Goal: Check status: Check status

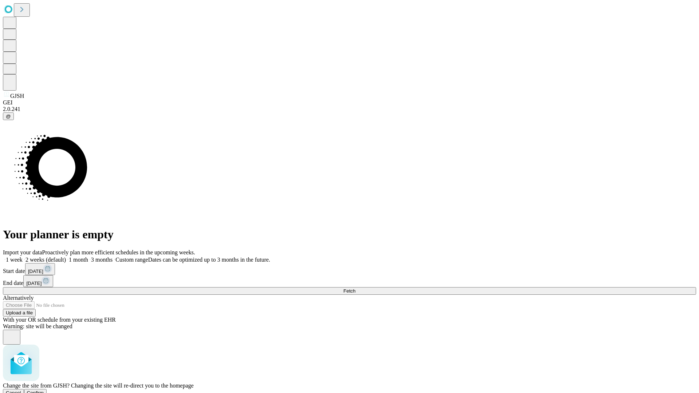
click at [44, 390] on span "Confirm" at bounding box center [35, 392] width 17 height 5
click at [23, 257] on label "1 week" at bounding box center [13, 260] width 20 height 6
click at [355, 288] on span "Fetch" at bounding box center [349, 290] width 12 height 5
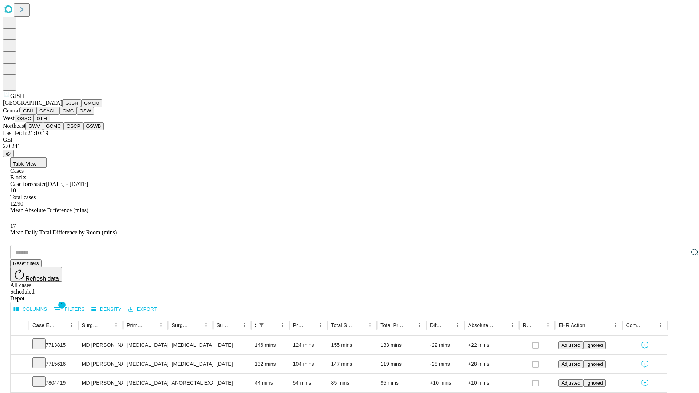
click at [81, 107] on button "GMCM" at bounding box center [91, 103] width 21 height 8
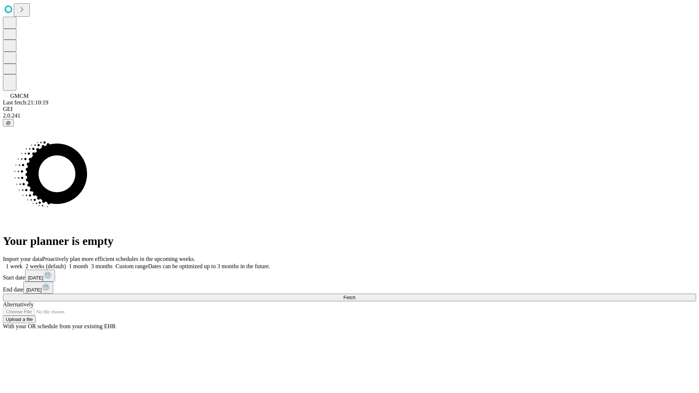
click at [23, 263] on label "1 week" at bounding box center [13, 266] width 20 height 6
click at [355, 295] on span "Fetch" at bounding box center [349, 297] width 12 height 5
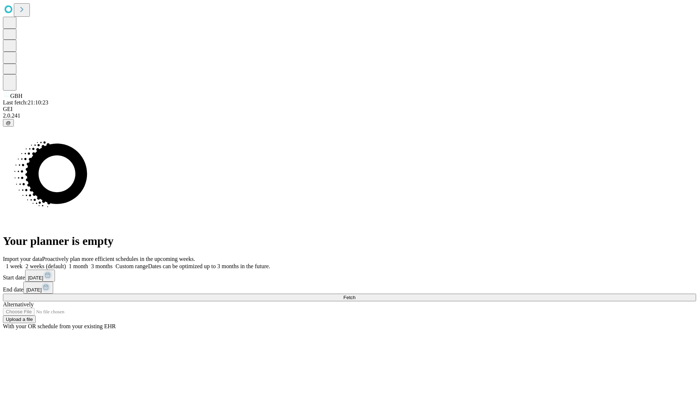
click at [23, 263] on label "1 week" at bounding box center [13, 266] width 20 height 6
click at [355, 295] on span "Fetch" at bounding box center [349, 297] width 12 height 5
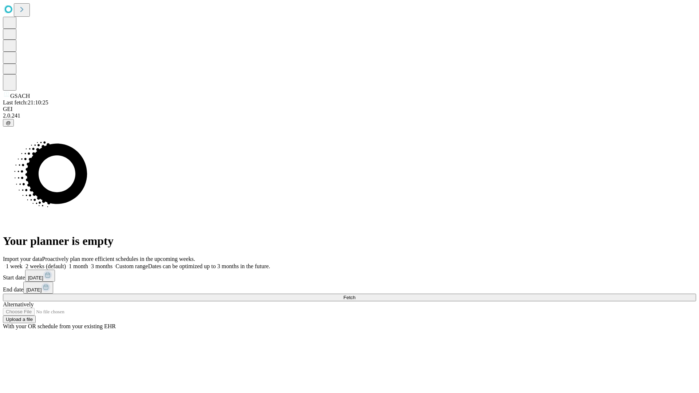
click at [23, 263] on label "1 week" at bounding box center [13, 266] width 20 height 6
click at [355, 295] on span "Fetch" at bounding box center [349, 297] width 12 height 5
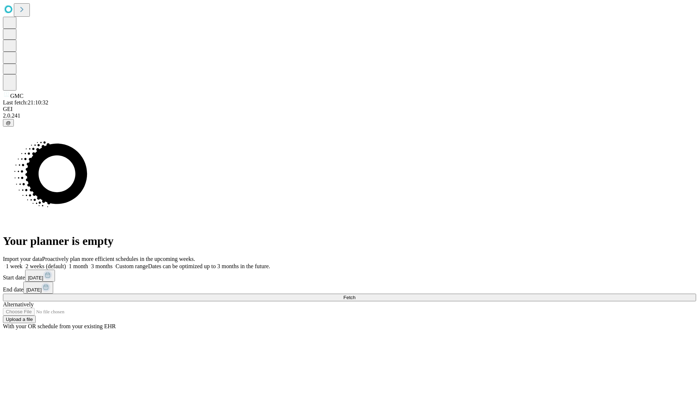
click at [355, 295] on span "Fetch" at bounding box center [349, 297] width 12 height 5
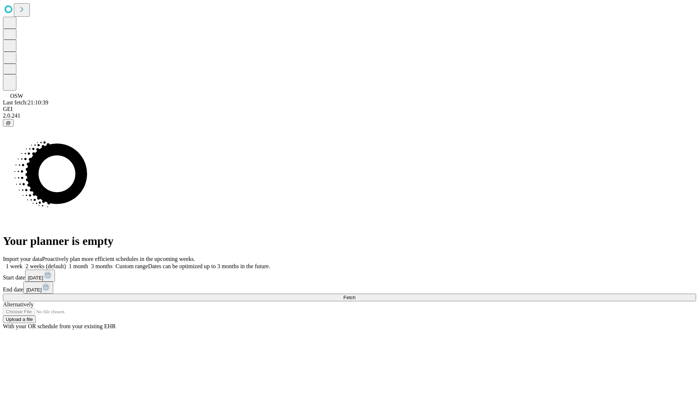
click at [23, 263] on label "1 week" at bounding box center [13, 266] width 20 height 6
click at [355, 295] on span "Fetch" at bounding box center [349, 297] width 12 height 5
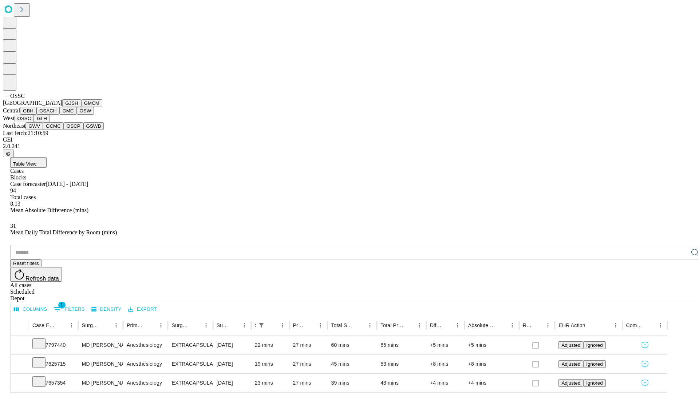
click at [49, 122] on button "GLH" at bounding box center [42, 119] width 16 height 8
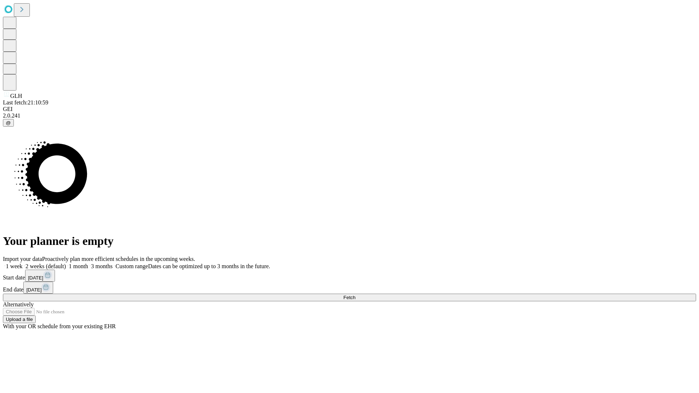
click at [23, 263] on label "1 week" at bounding box center [13, 266] width 20 height 6
click at [355, 295] on span "Fetch" at bounding box center [349, 297] width 12 height 5
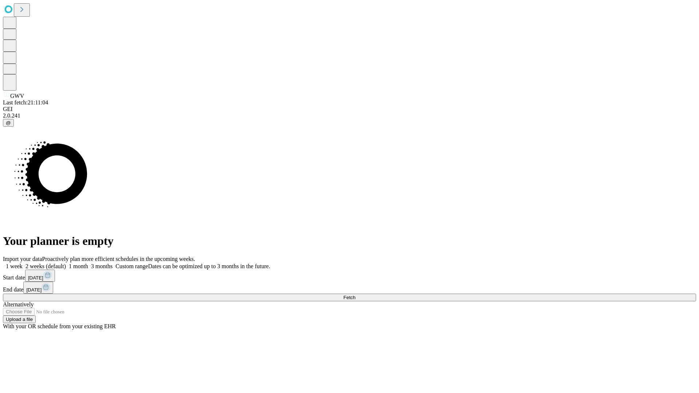
click at [23, 263] on label "1 week" at bounding box center [13, 266] width 20 height 6
click at [355, 295] on span "Fetch" at bounding box center [349, 297] width 12 height 5
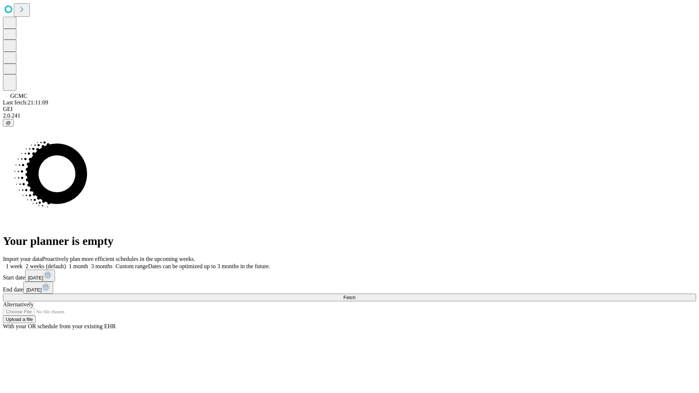
click at [23, 263] on label "1 week" at bounding box center [13, 266] width 20 height 6
click at [355, 295] on span "Fetch" at bounding box center [349, 297] width 12 height 5
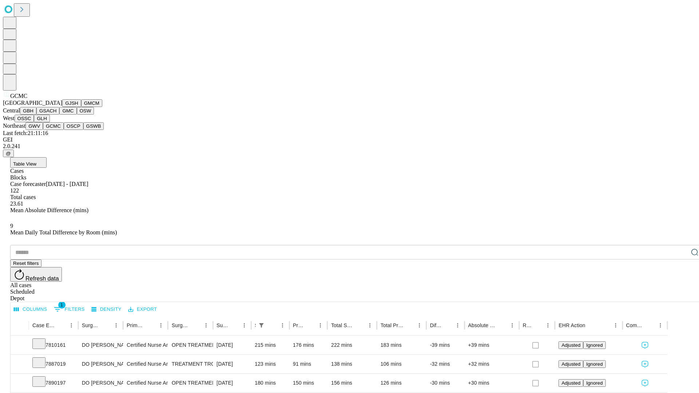
click at [64, 130] on button "OSCP" at bounding box center [74, 126] width 20 height 8
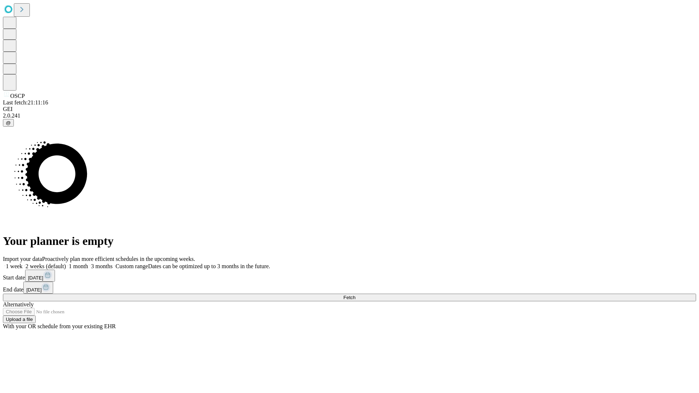
click at [23, 263] on label "1 week" at bounding box center [13, 266] width 20 height 6
click at [355, 295] on span "Fetch" at bounding box center [349, 297] width 12 height 5
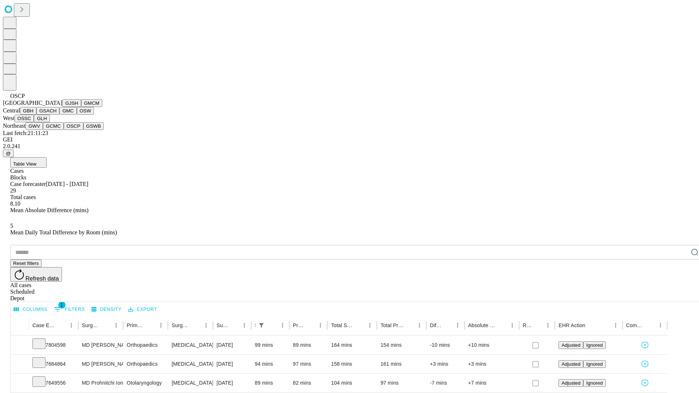
click at [83, 130] on button "GSWB" at bounding box center [93, 126] width 21 height 8
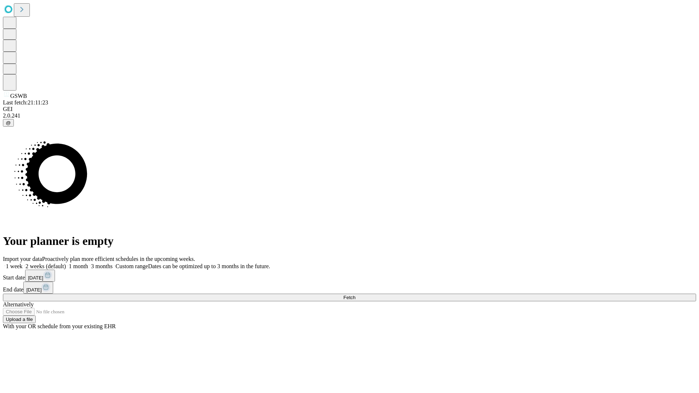
click at [23, 263] on label "1 week" at bounding box center [13, 266] width 20 height 6
click at [355, 295] on span "Fetch" at bounding box center [349, 297] width 12 height 5
